Goal: Information Seeking & Learning: Learn about a topic

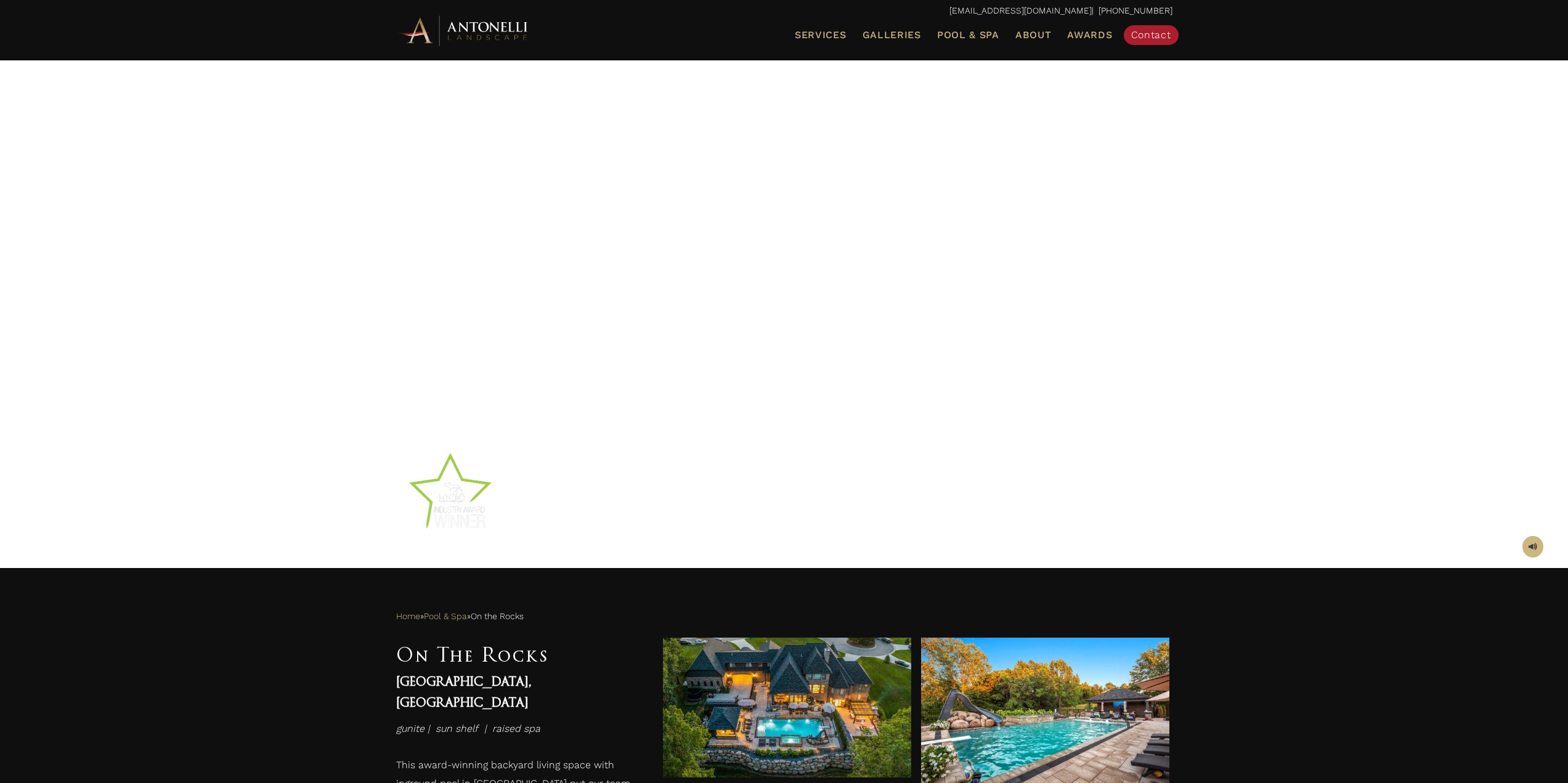
scroll to position [308, 0]
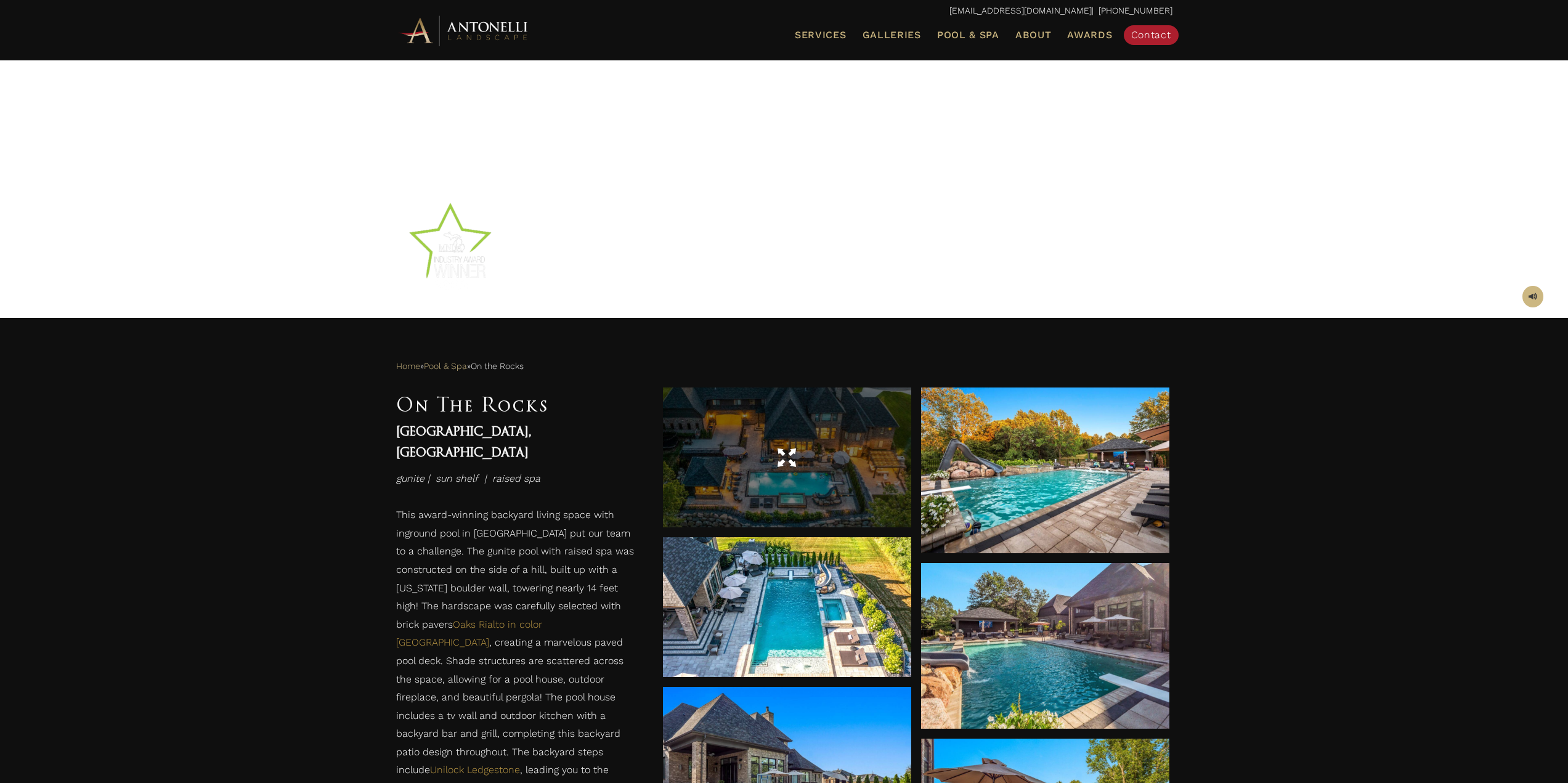
click at [742, 459] on div at bounding box center [787, 458] width 249 height 34
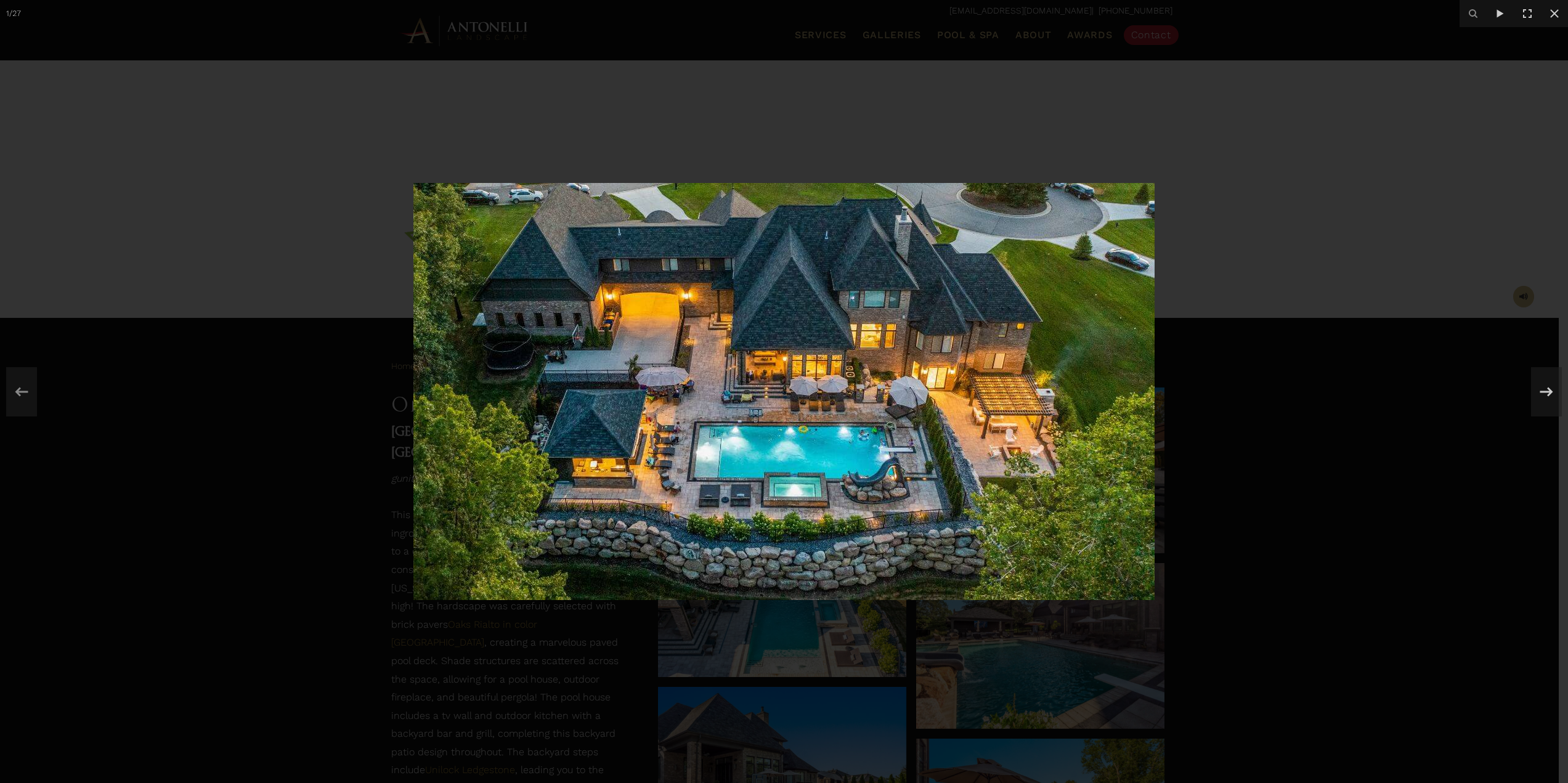
click at [1319, 418] on div at bounding box center [784, 392] width 1568 height 783
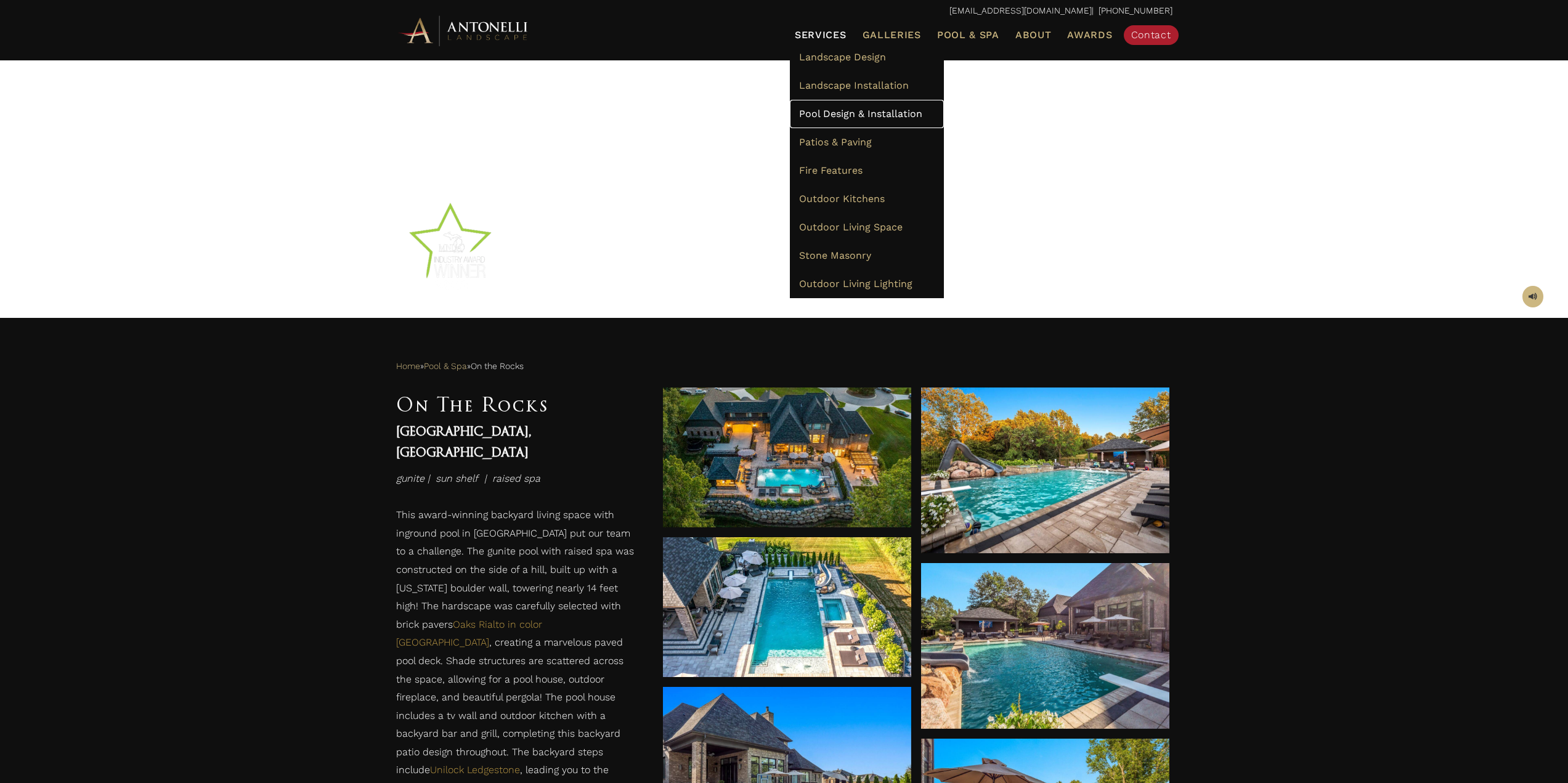
click at [862, 105] on link "Pool Design & Installation" at bounding box center [866, 114] width 154 height 28
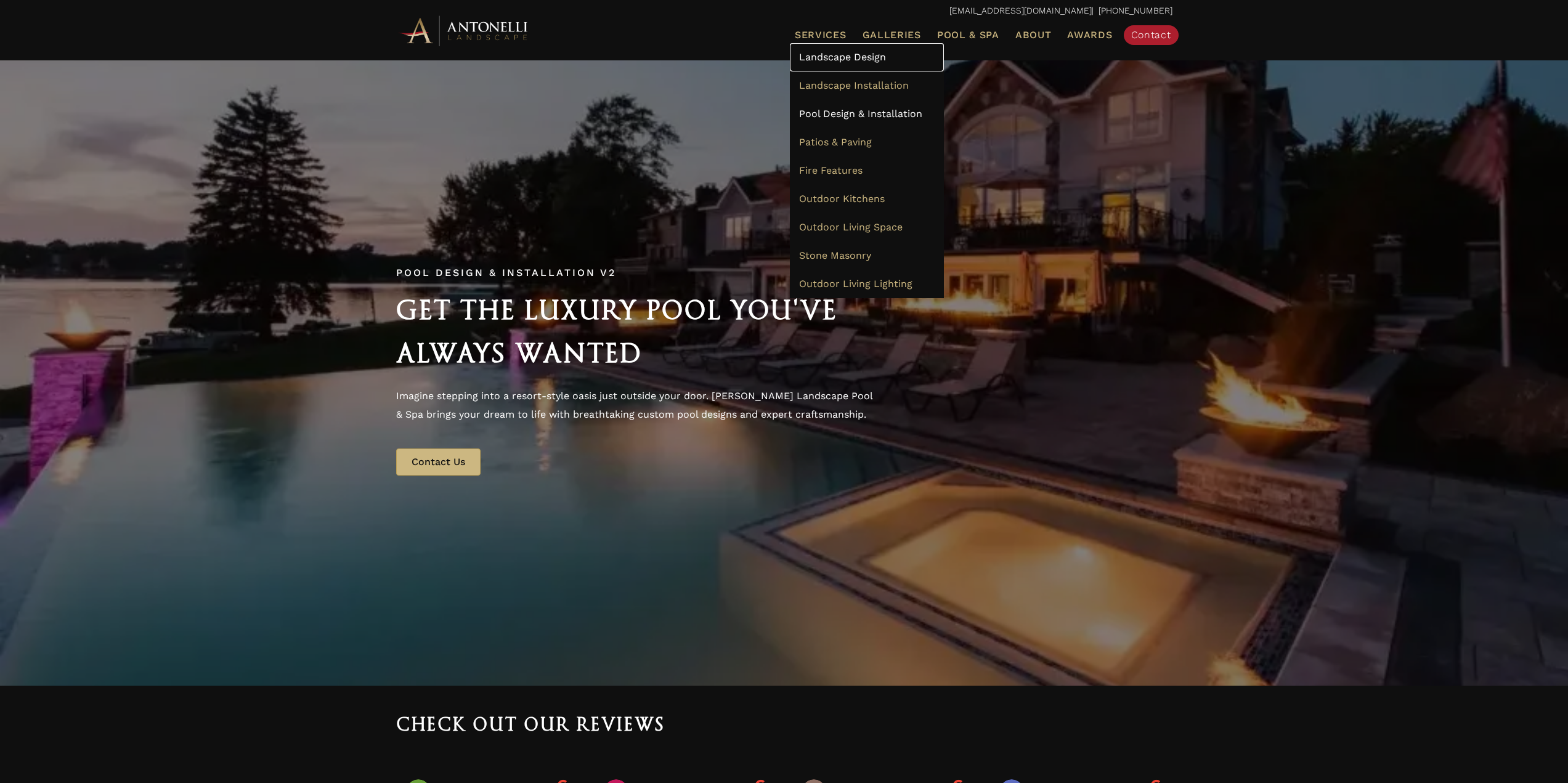
click at [828, 60] on span "Landscape Design" at bounding box center [843, 57] width 87 height 11
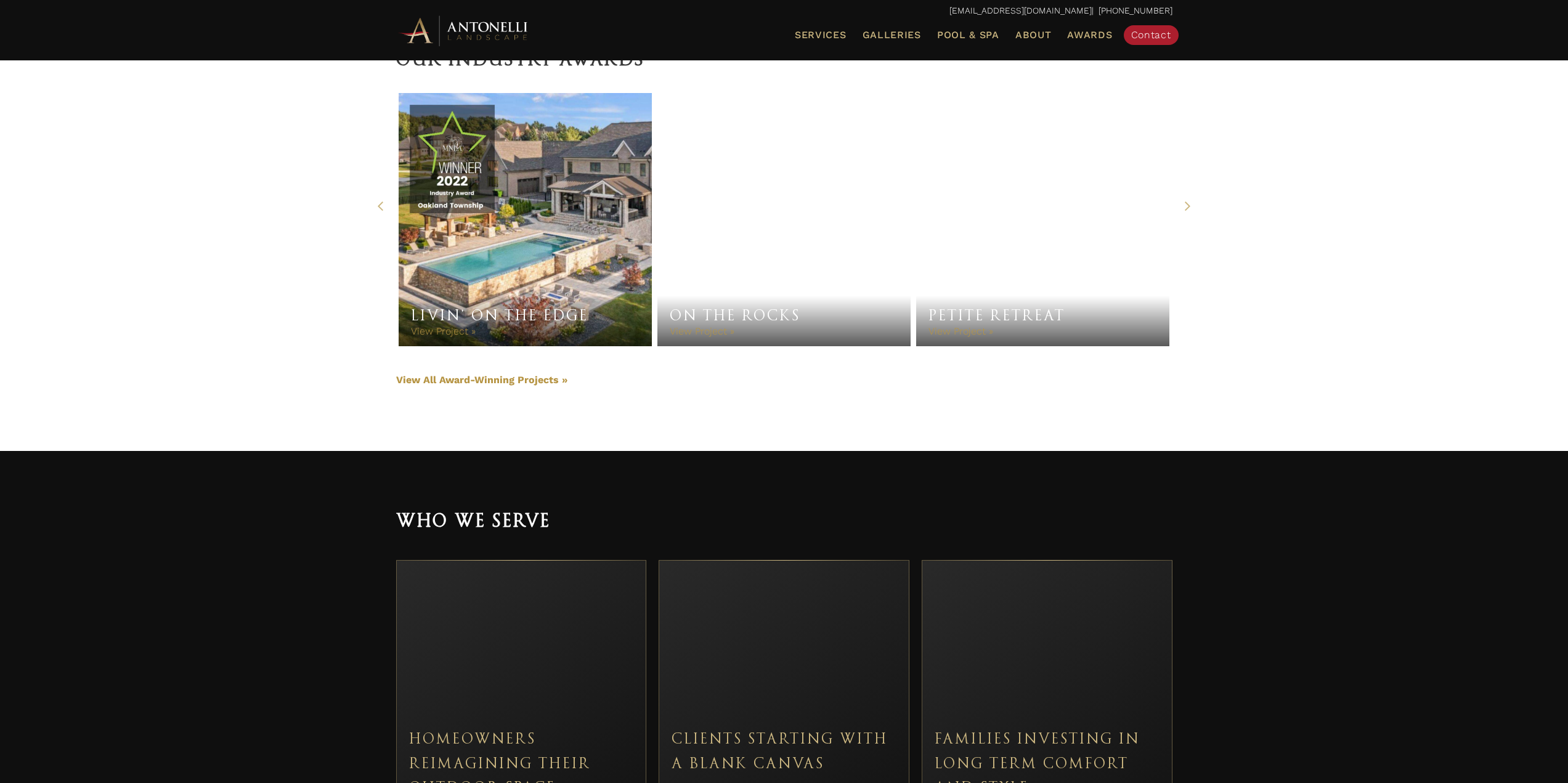
scroll to position [3019, 0]
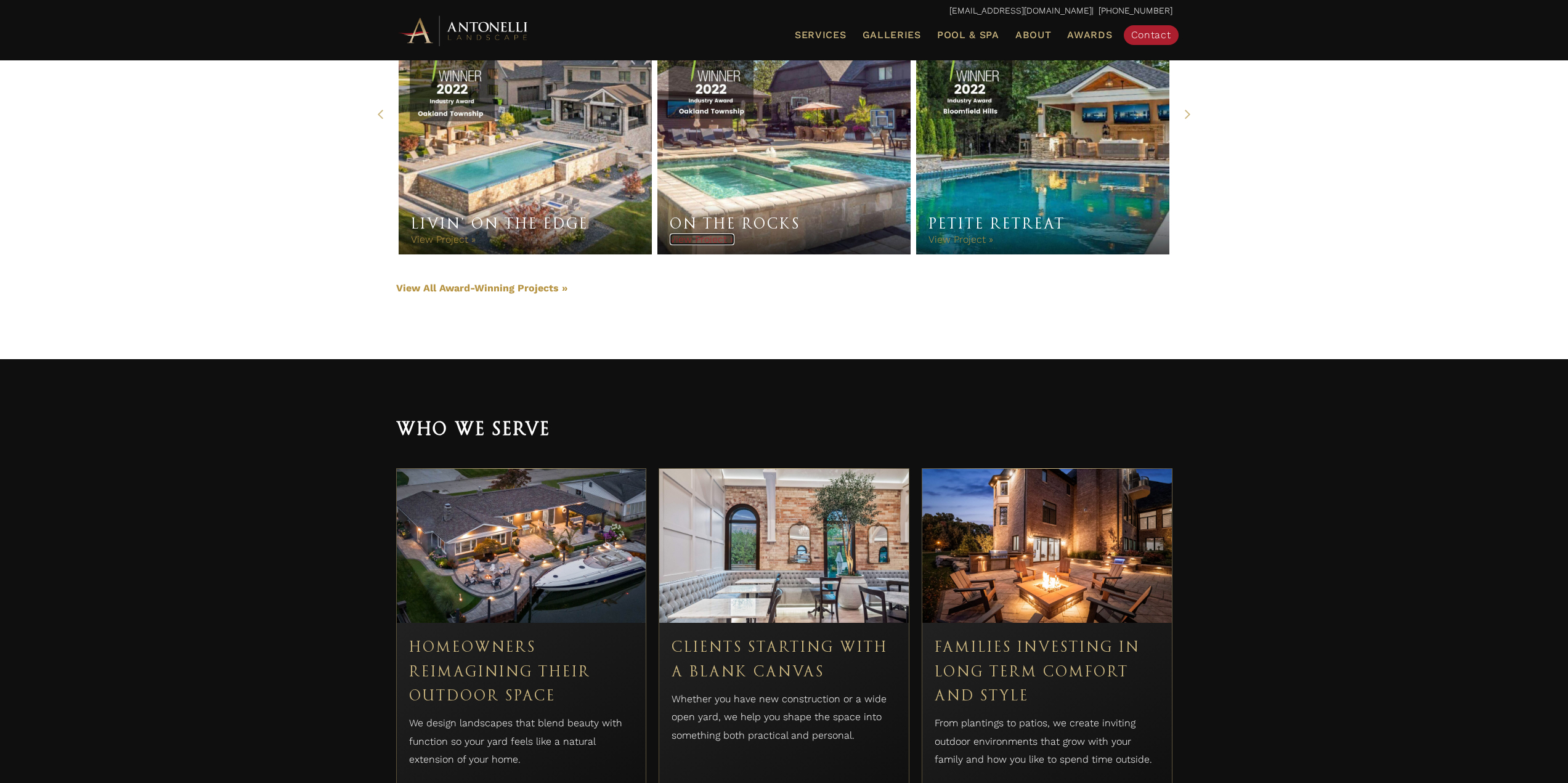
click at [716, 238] on link "View Project »" at bounding box center [702, 239] width 64 height 11
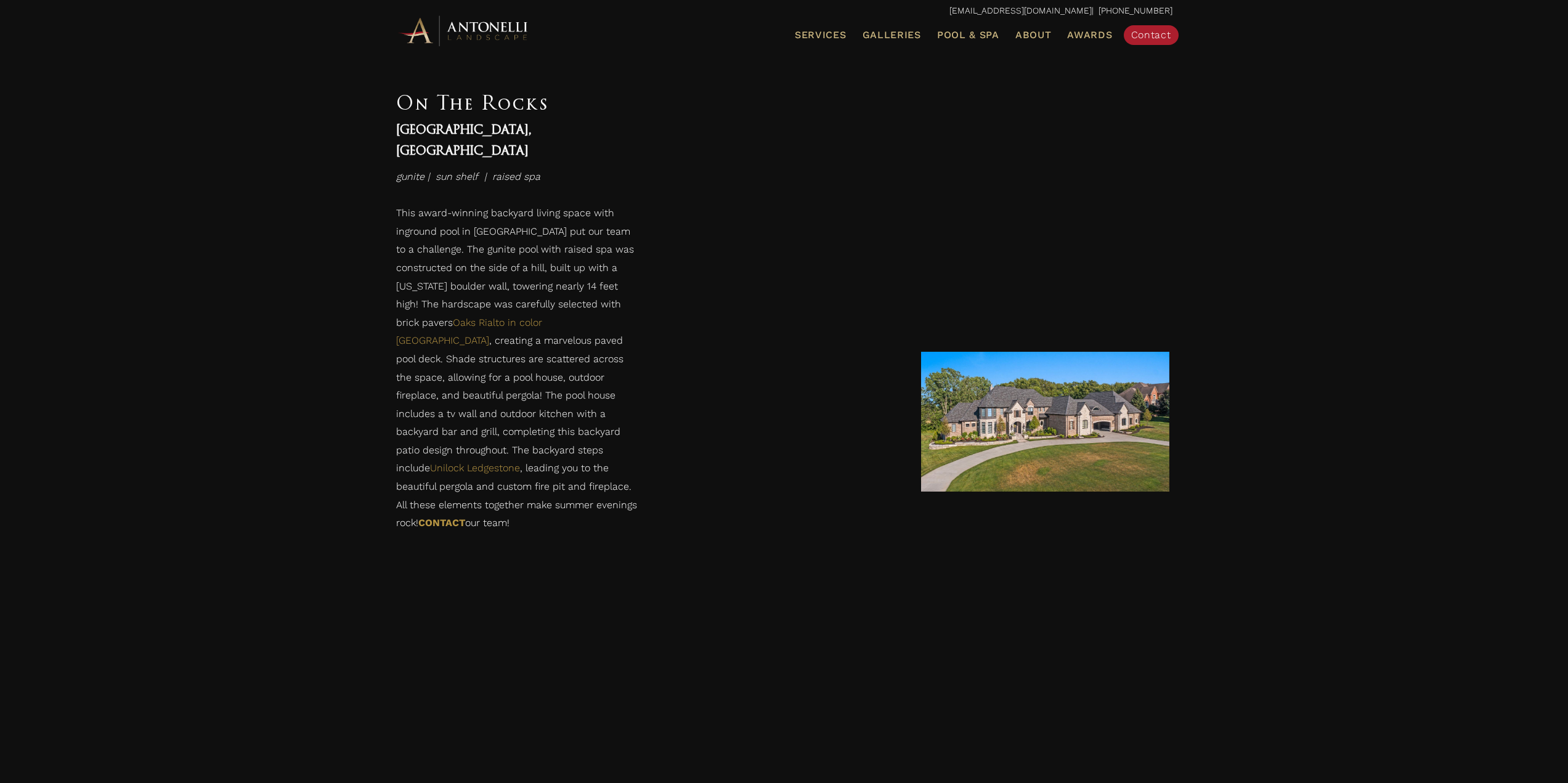
scroll to position [2428, 0]
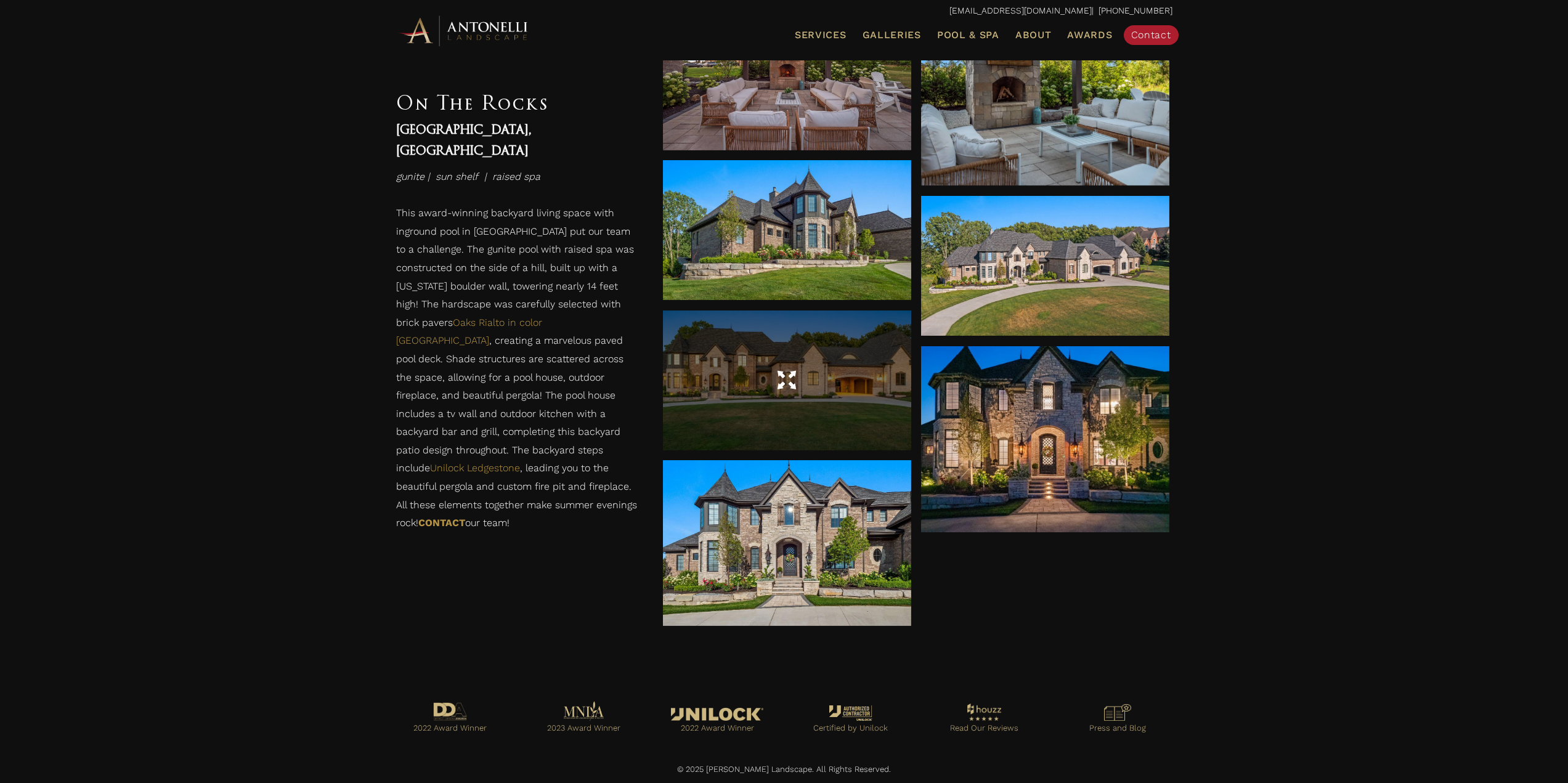
click at [853, 411] on div at bounding box center [787, 380] width 249 height 140
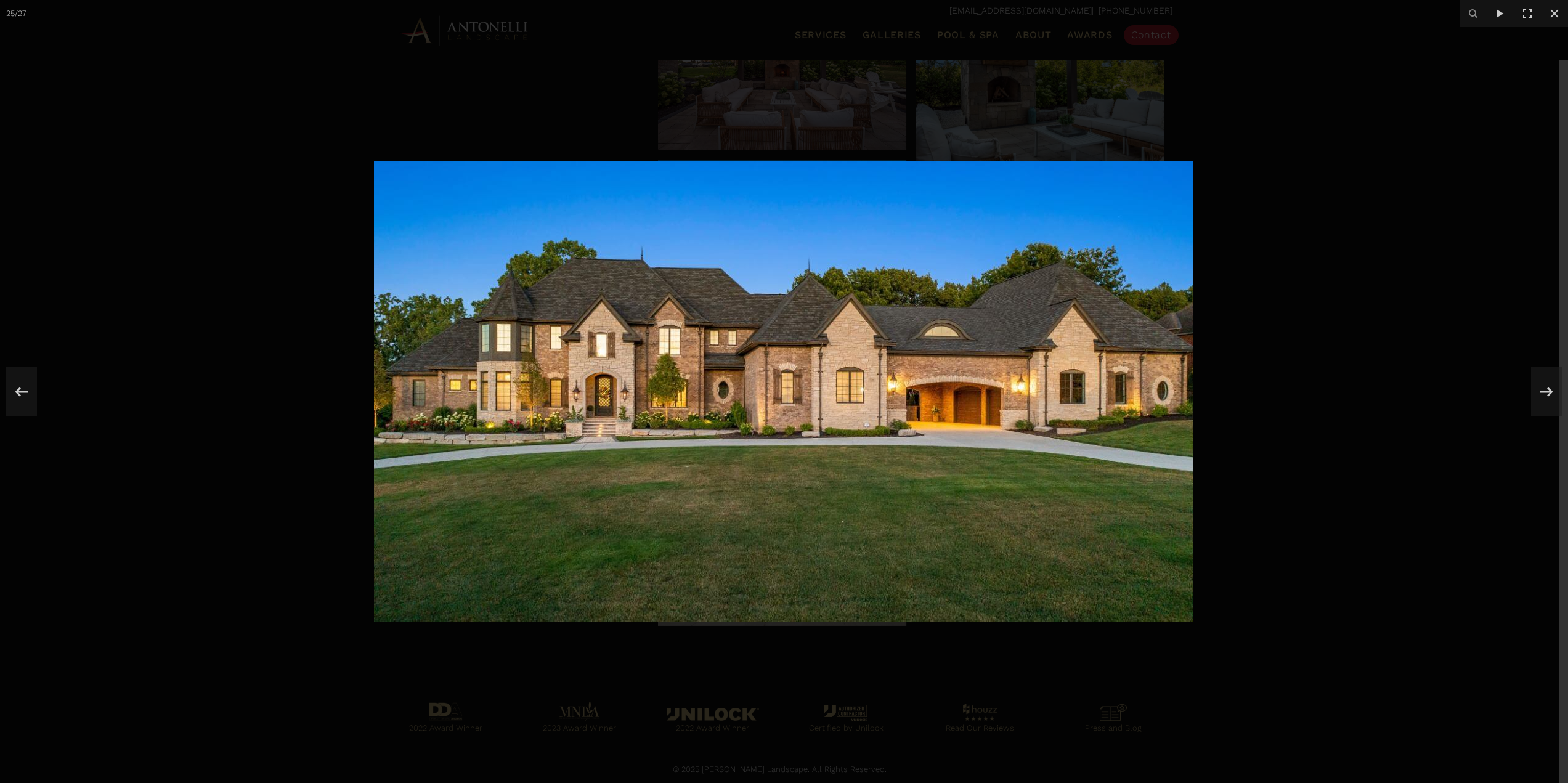
click at [1372, 475] on div at bounding box center [784, 392] width 1568 height 783
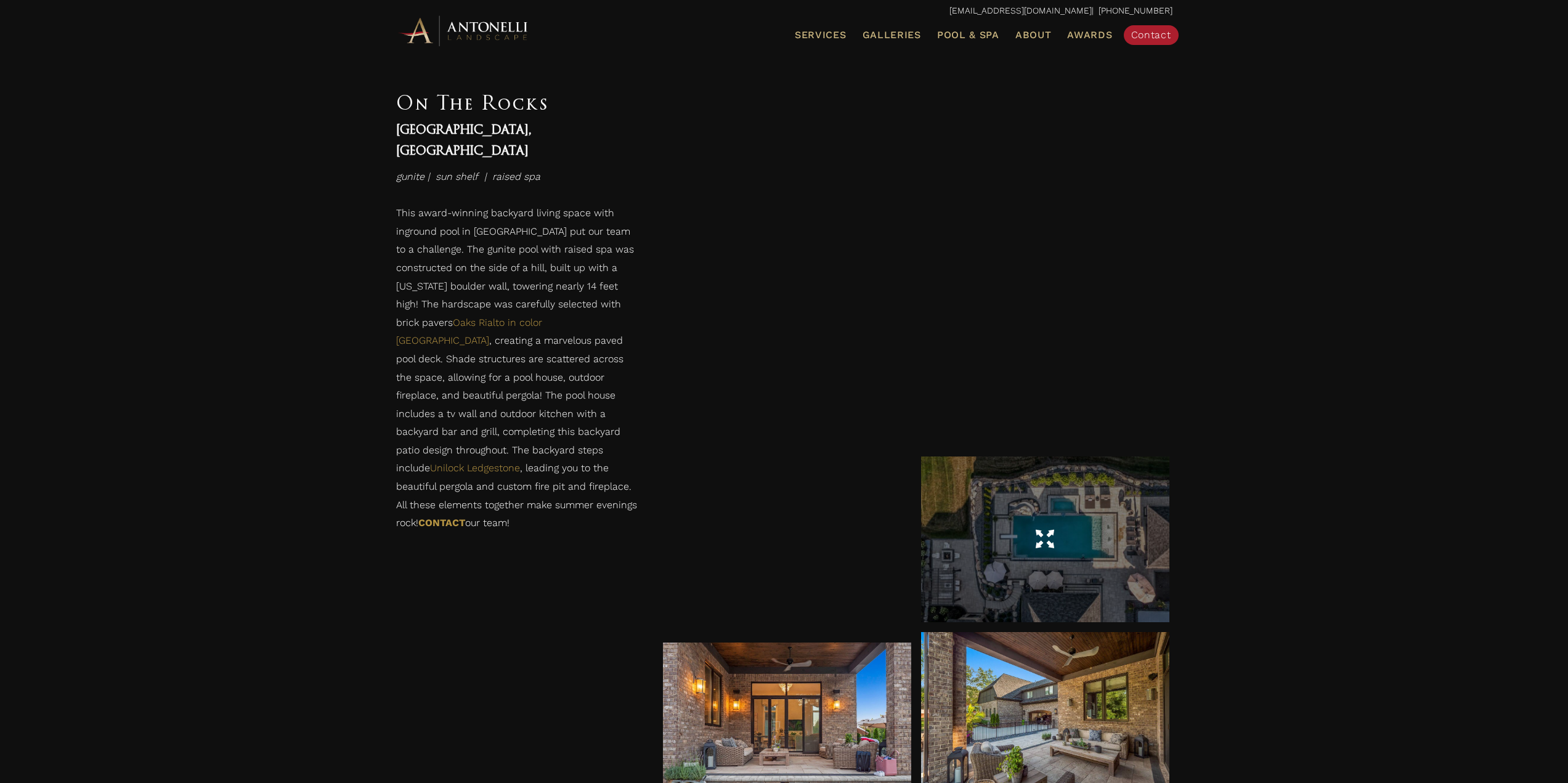
scroll to position [1442, 0]
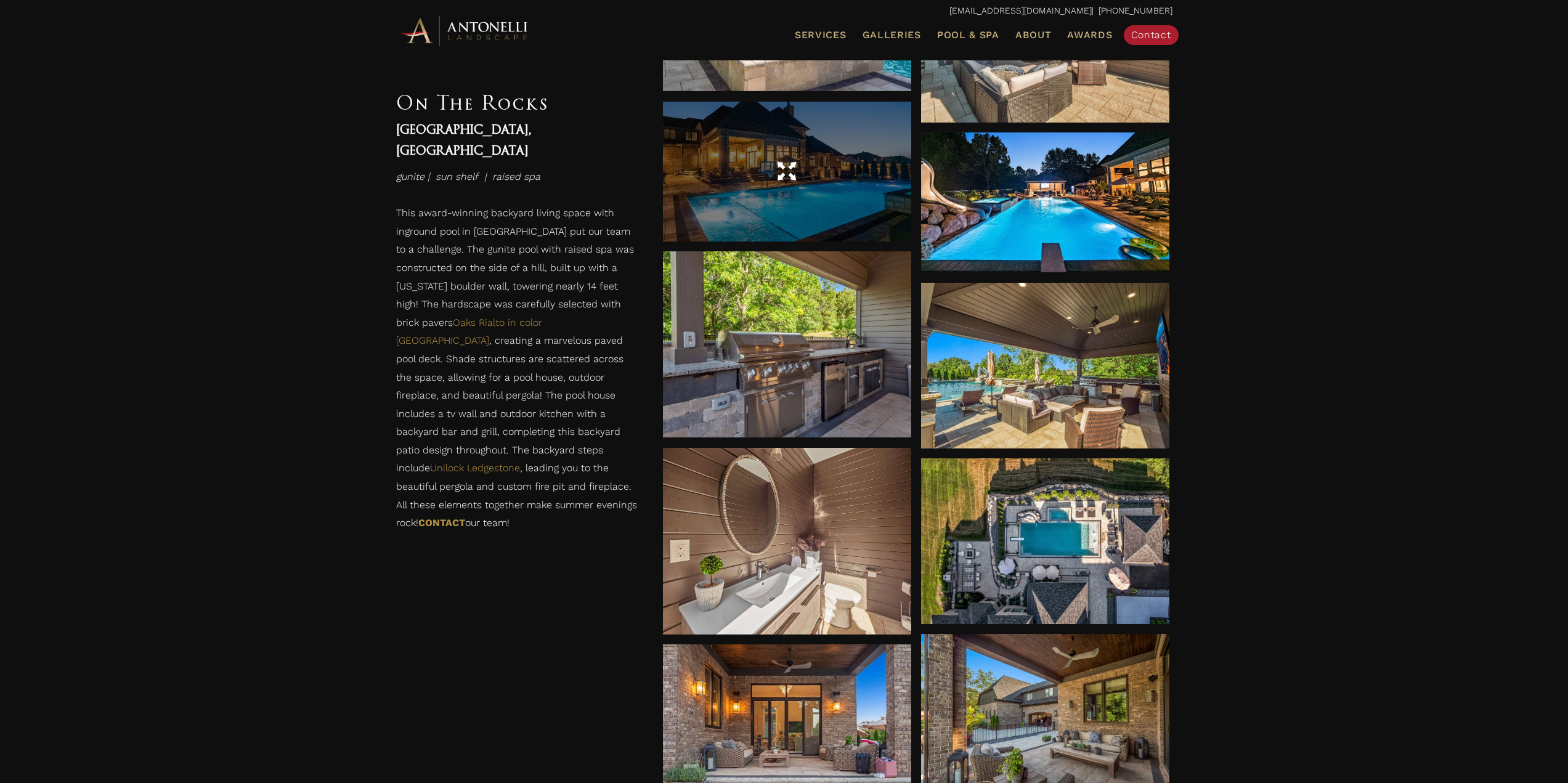
click at [745, 164] on div at bounding box center [787, 172] width 249 height 34
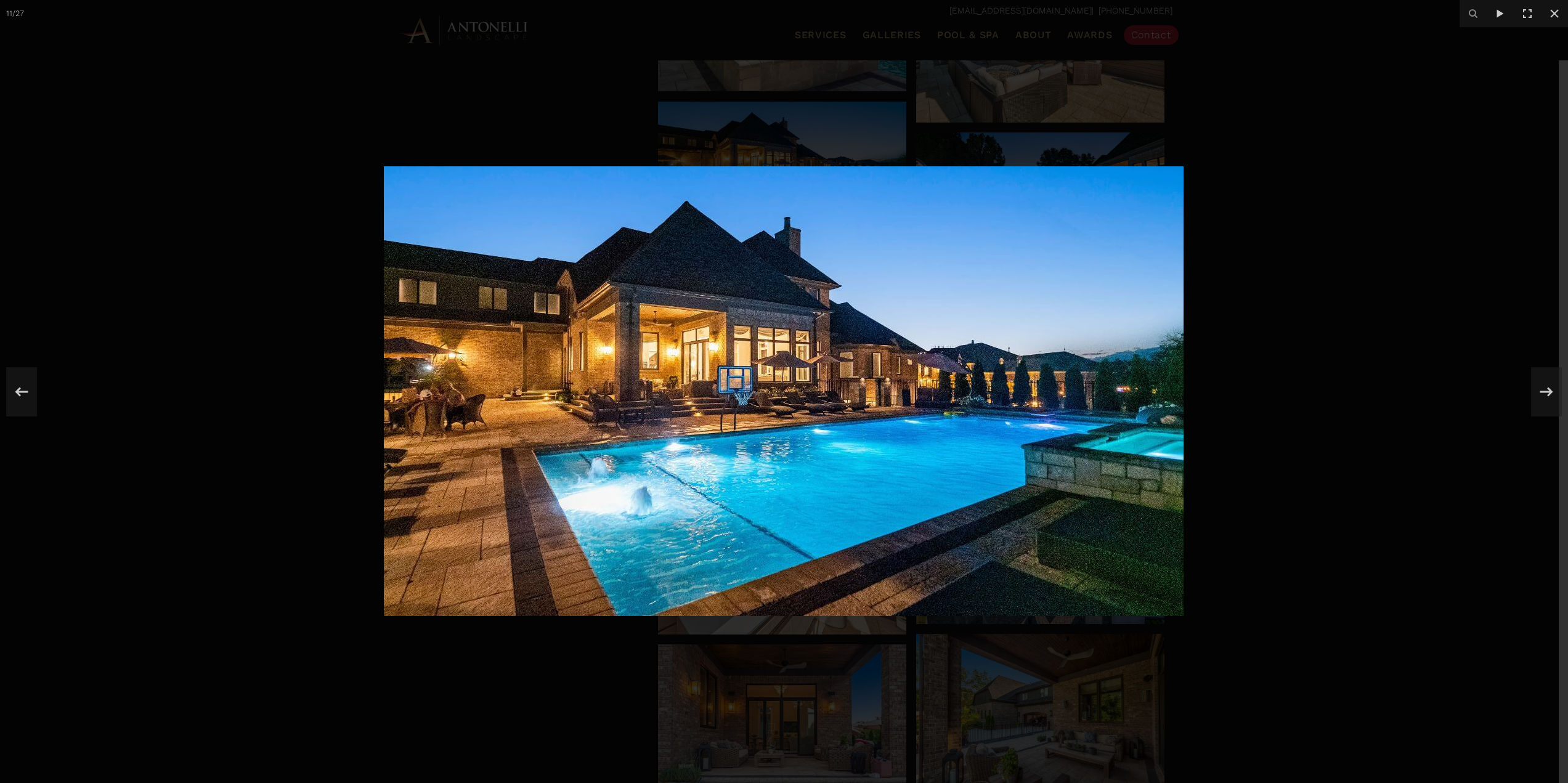
click at [322, 341] on div at bounding box center [784, 392] width 1568 height 783
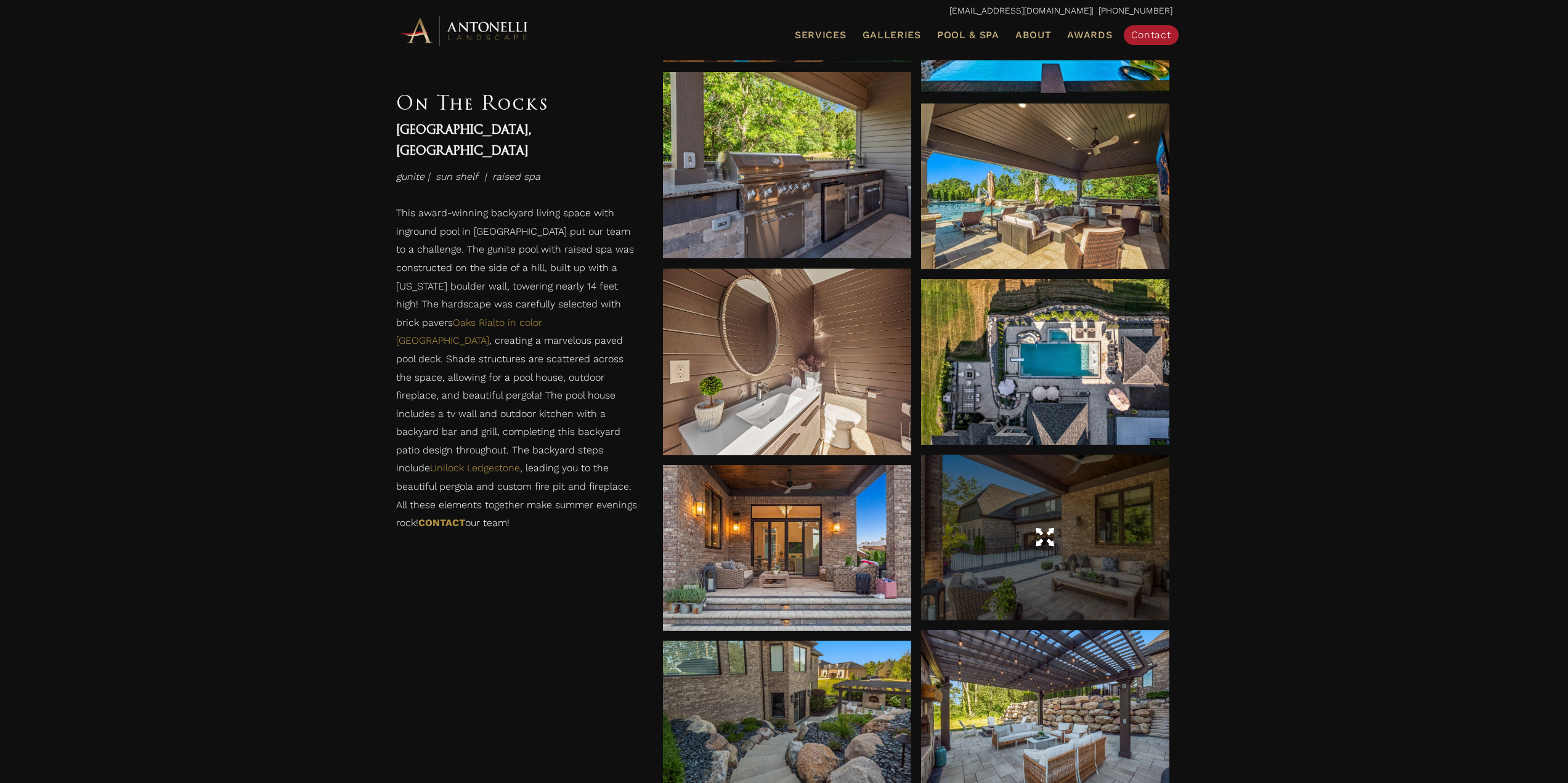
scroll to position [1750, 0]
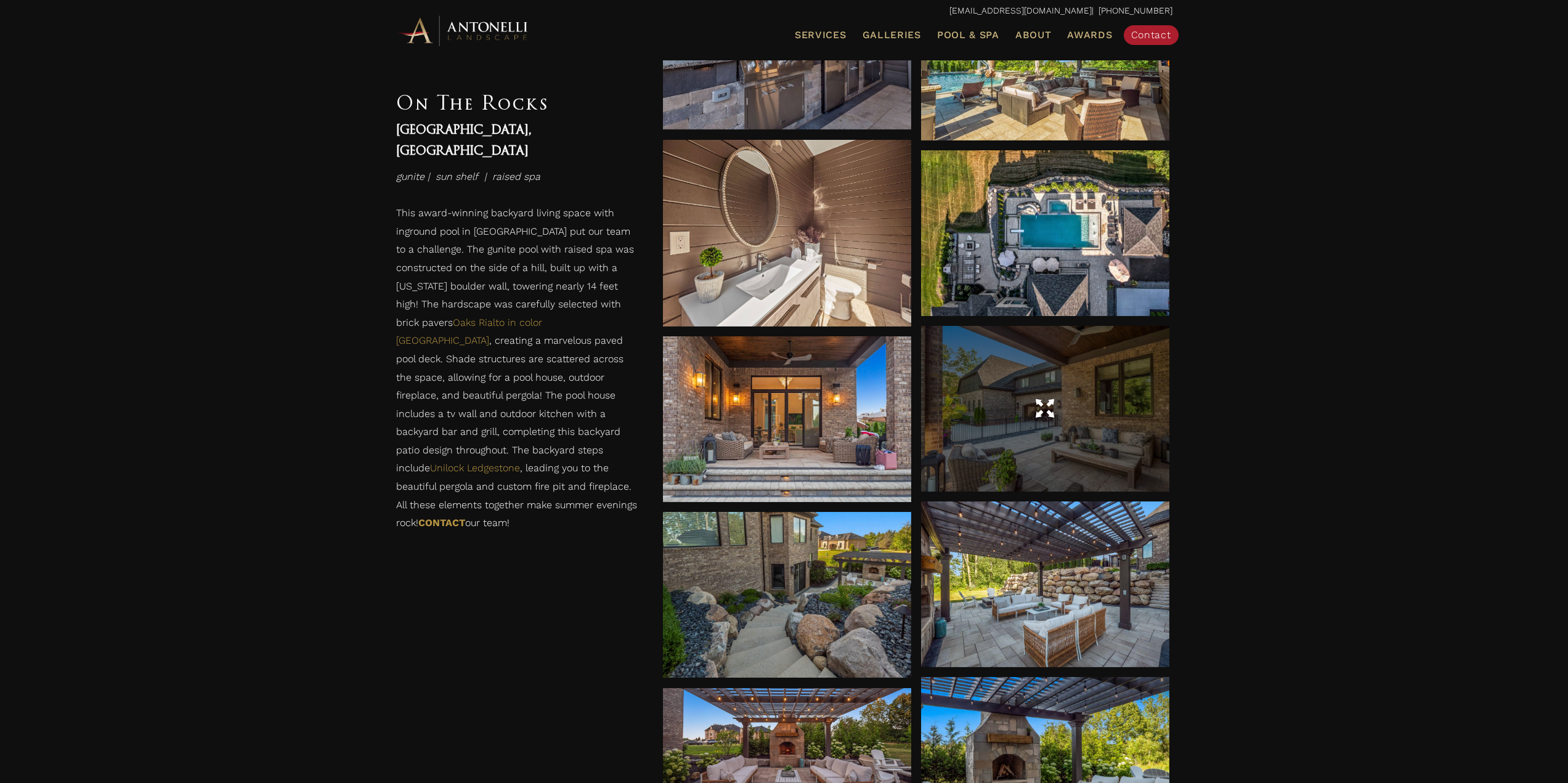
click at [1066, 411] on div at bounding box center [1045, 409] width 249 height 34
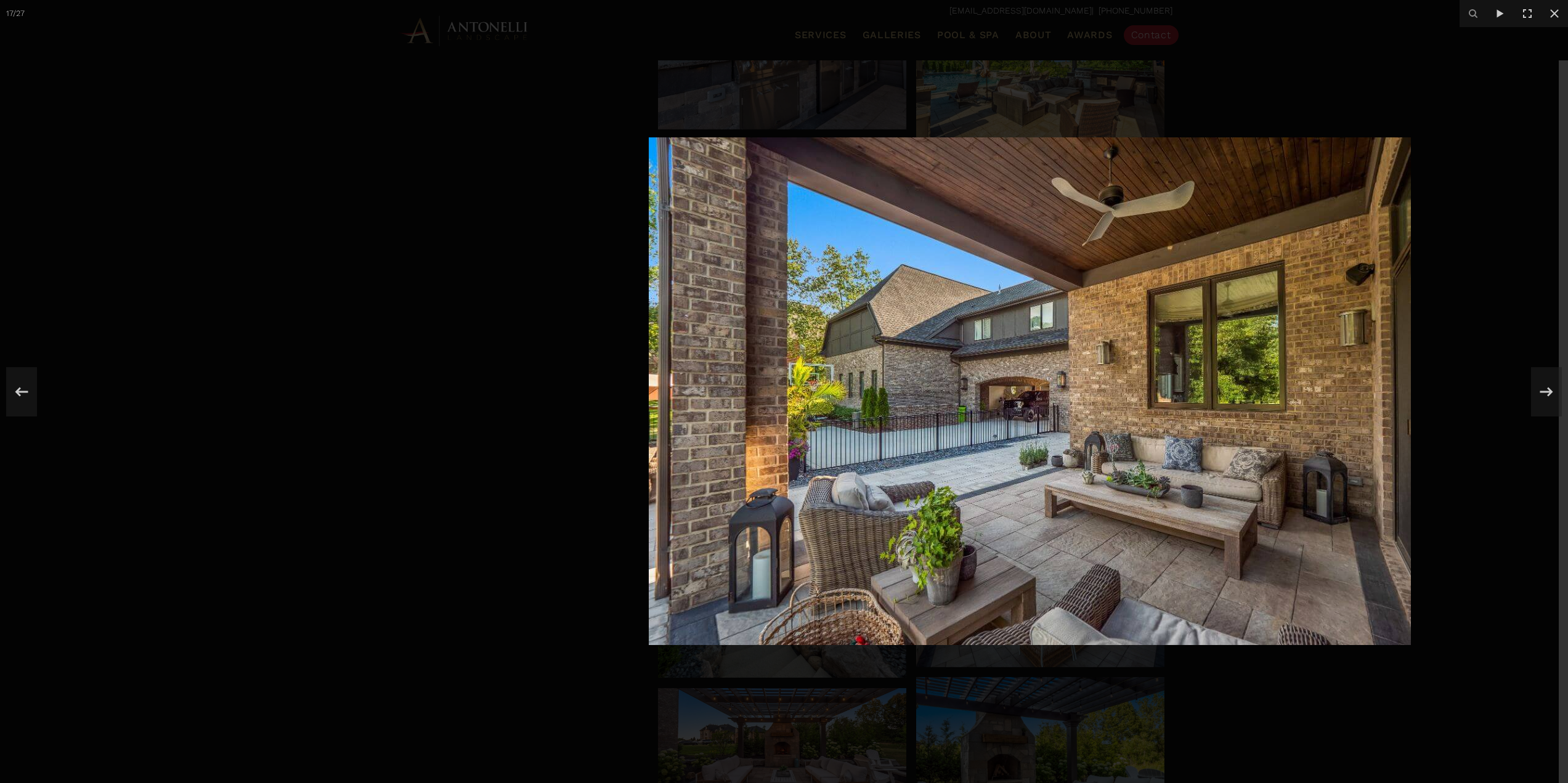
drag, startPoint x: 661, startPoint y: 424, endPoint x: 862, endPoint y: 314, distance: 229.1
click at [862, 314] on img at bounding box center [1030, 391] width 762 height 508
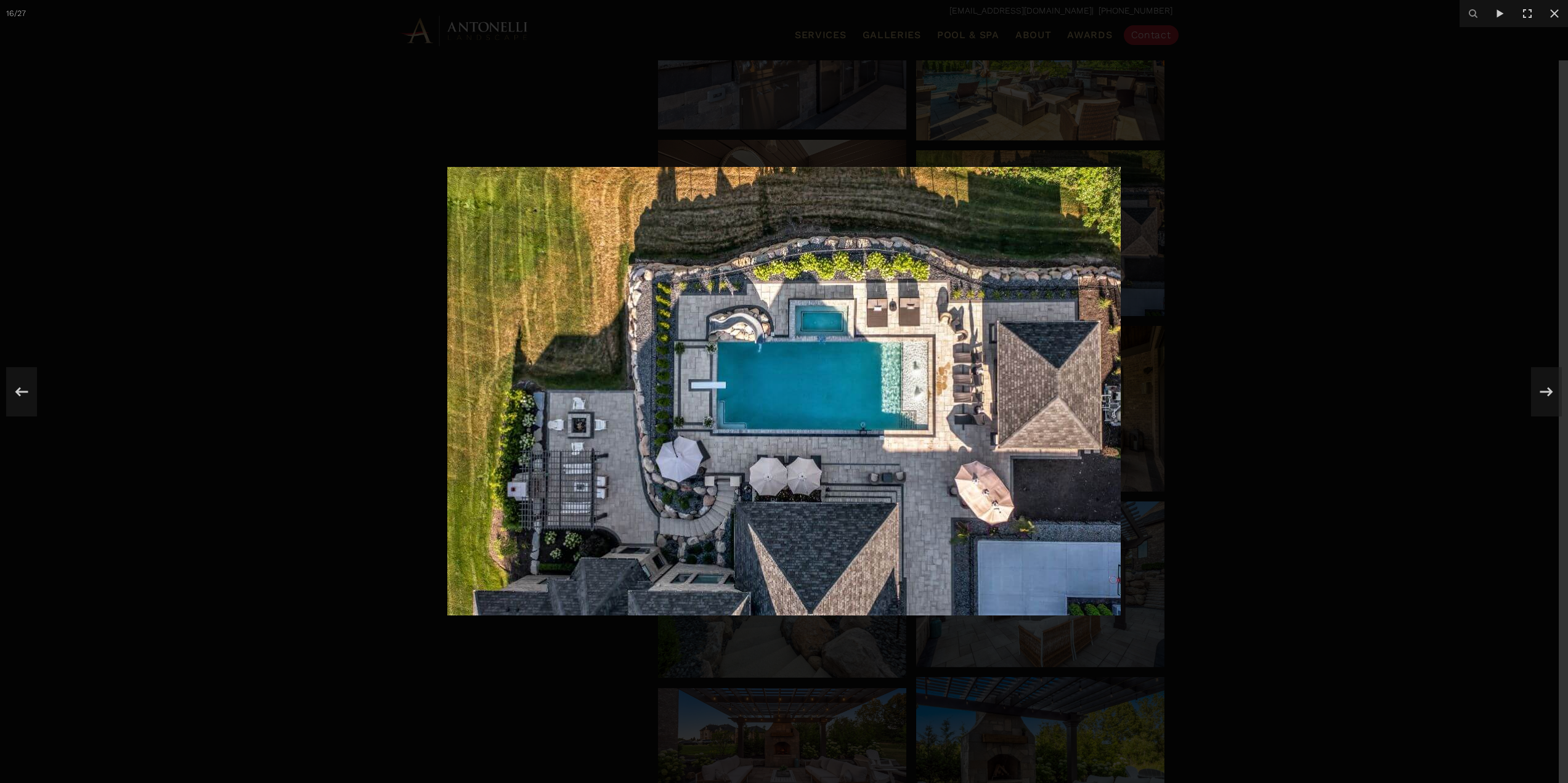
click at [253, 243] on div at bounding box center [784, 392] width 1568 height 783
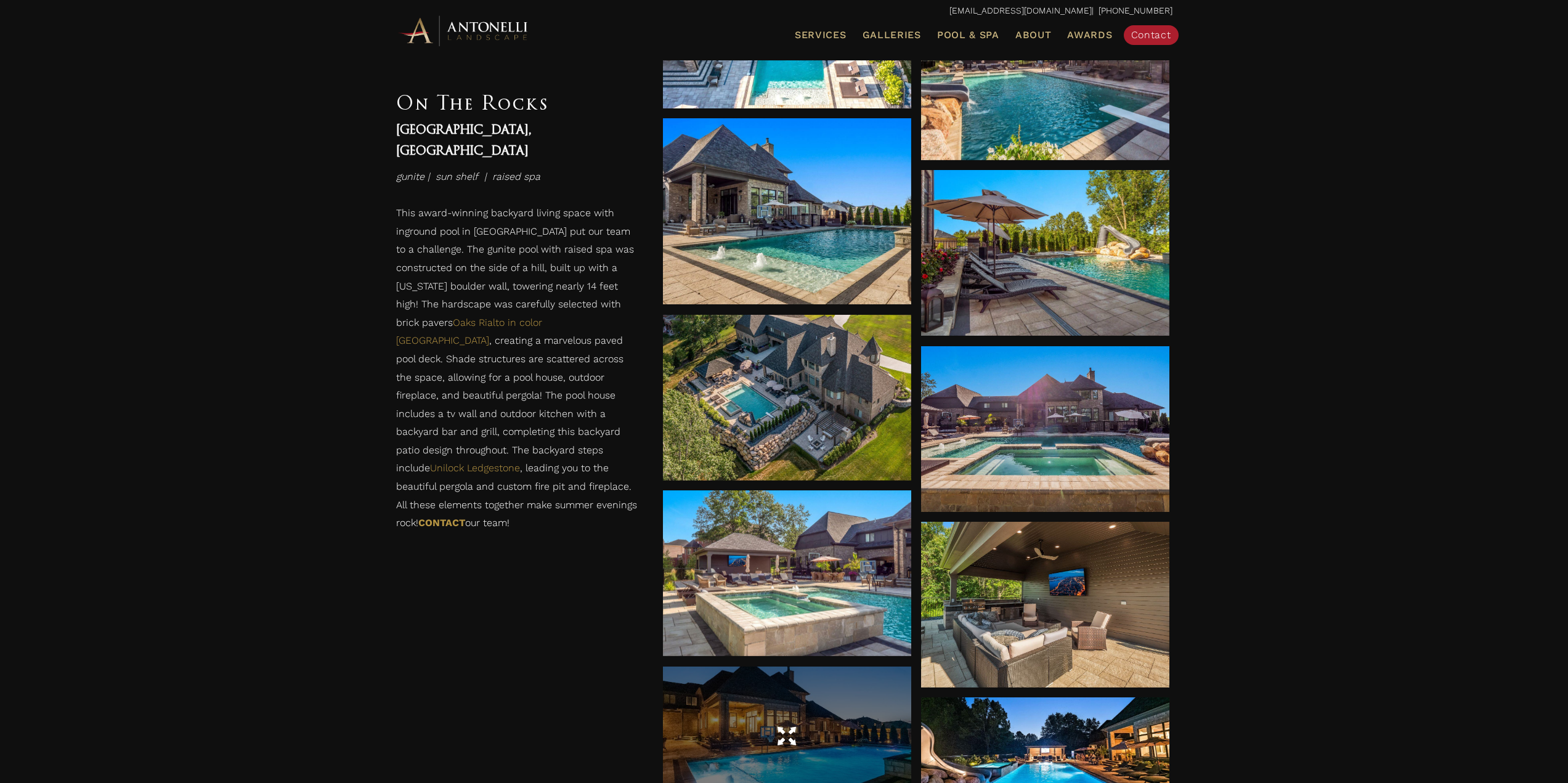
scroll to position [641, 0]
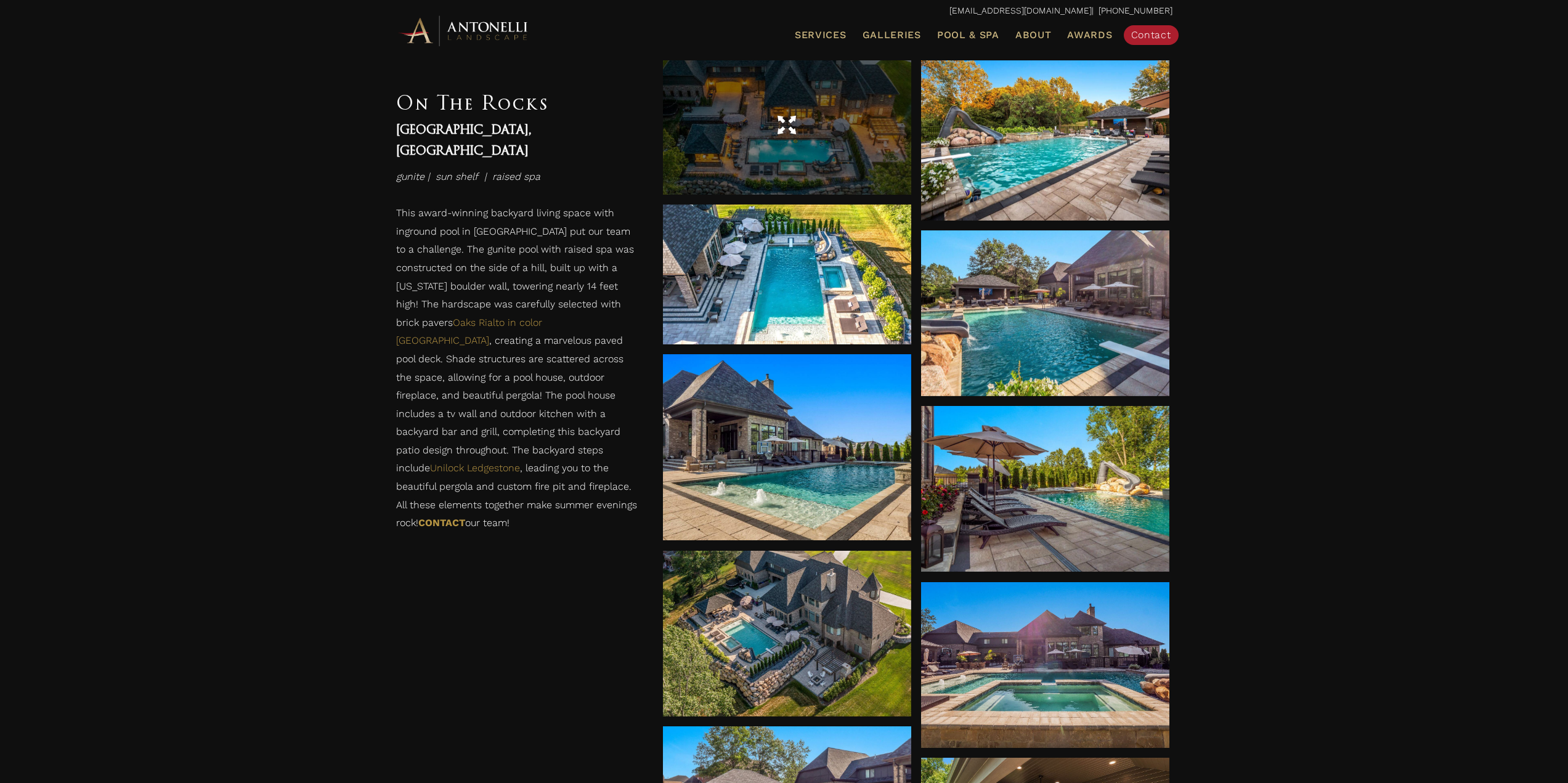
click at [796, 93] on div at bounding box center [787, 125] width 249 height 140
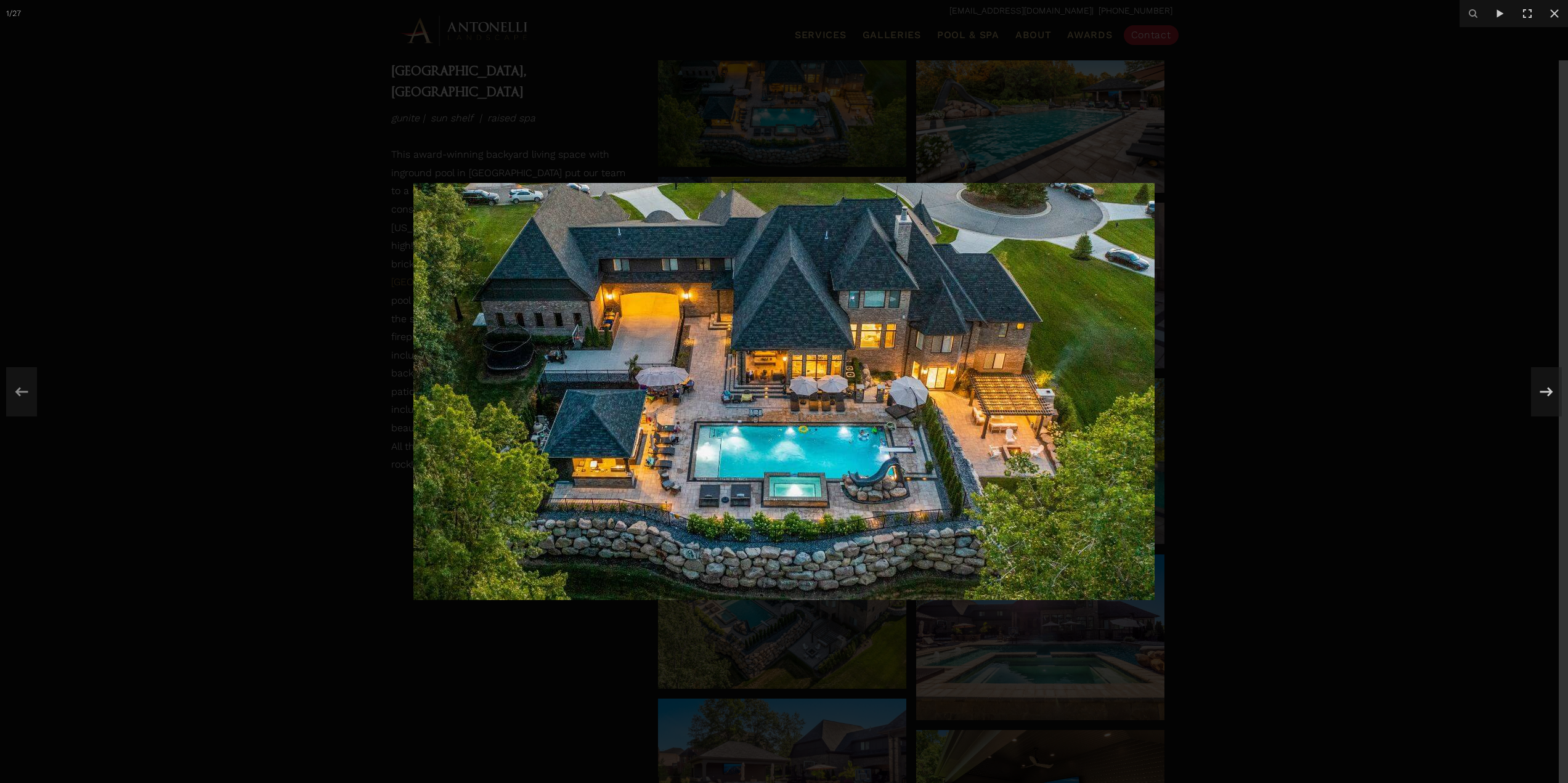
scroll to position [703, 0]
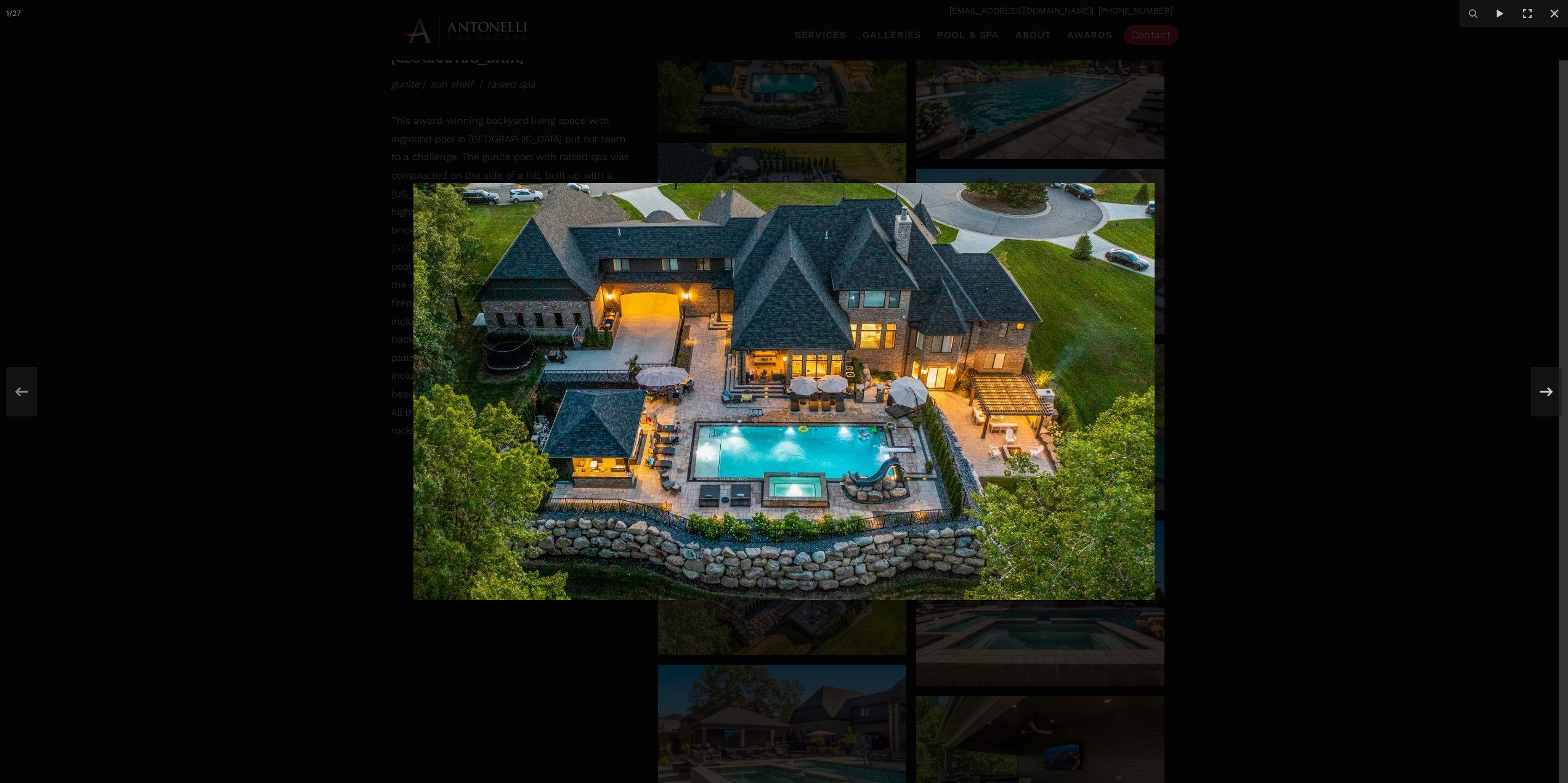
click at [479, 678] on div at bounding box center [784, 392] width 1568 height 783
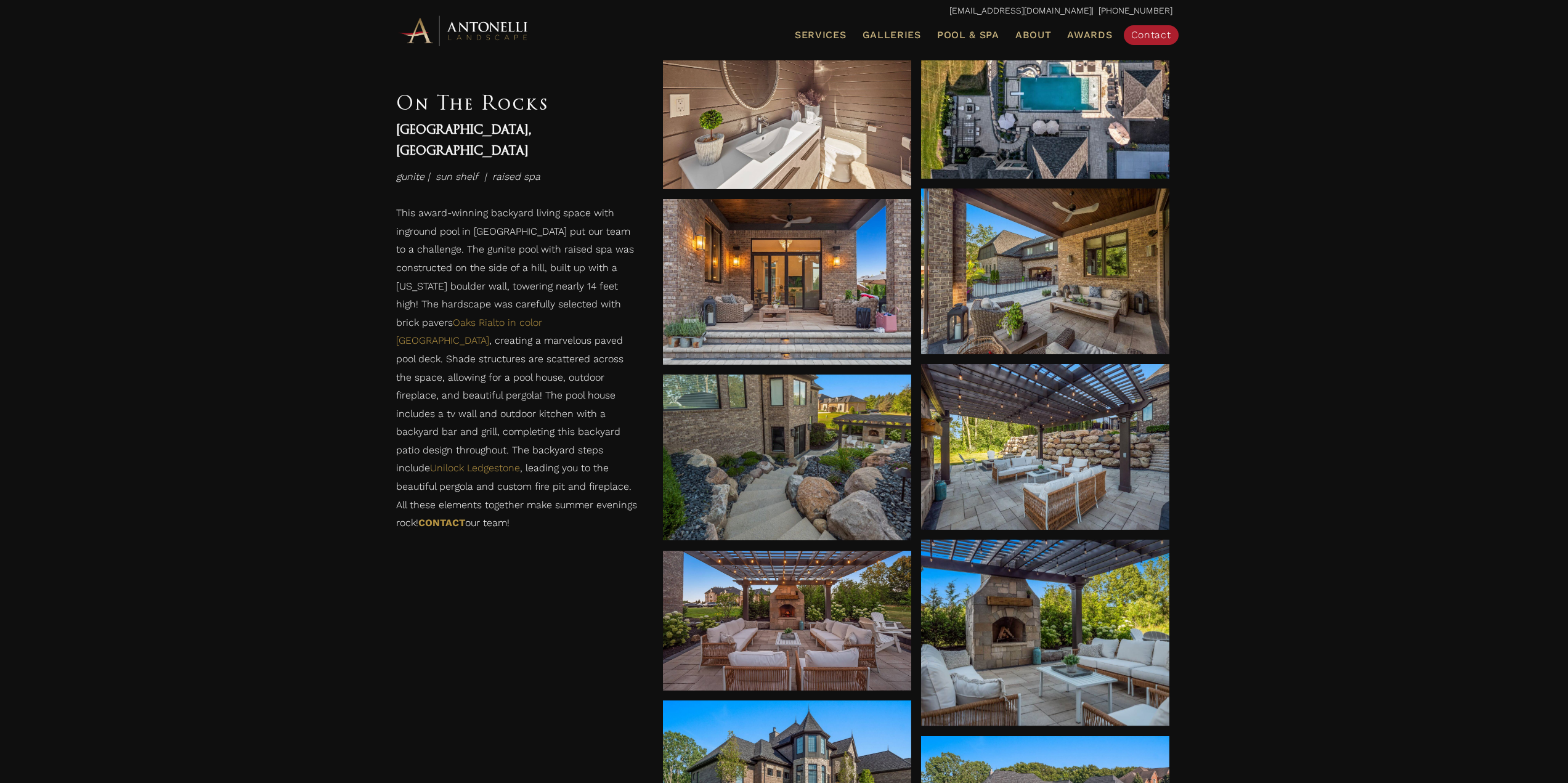
scroll to position [1812, 0]
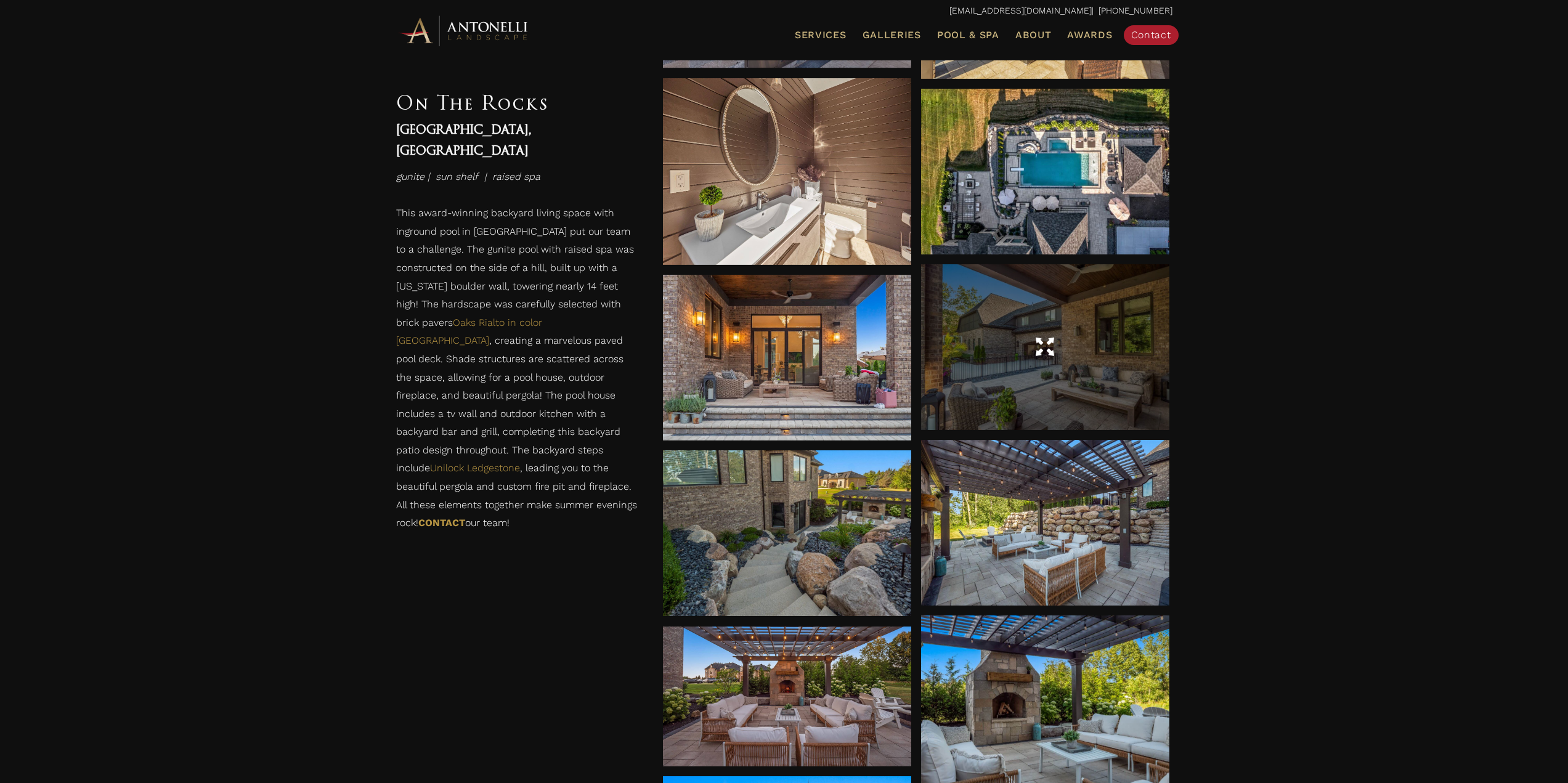
click at [1001, 368] on div at bounding box center [1045, 347] width 249 height 165
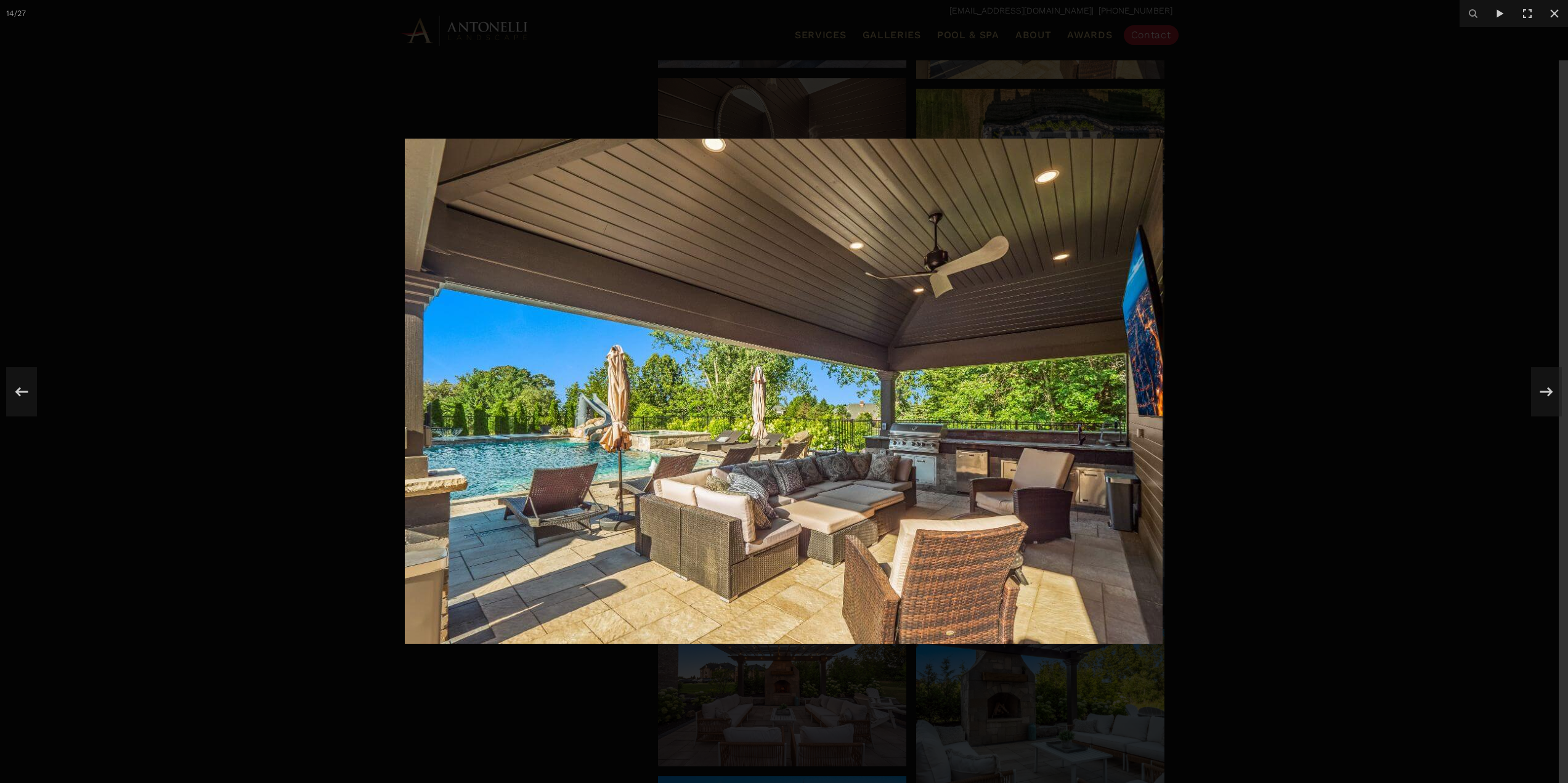
drag, startPoint x: 1344, startPoint y: 336, endPoint x: 1350, endPoint y: 322, distance: 15.2
click at [1345, 332] on div at bounding box center [784, 392] width 1568 height 783
